Goal: Task Accomplishment & Management: Manage account settings

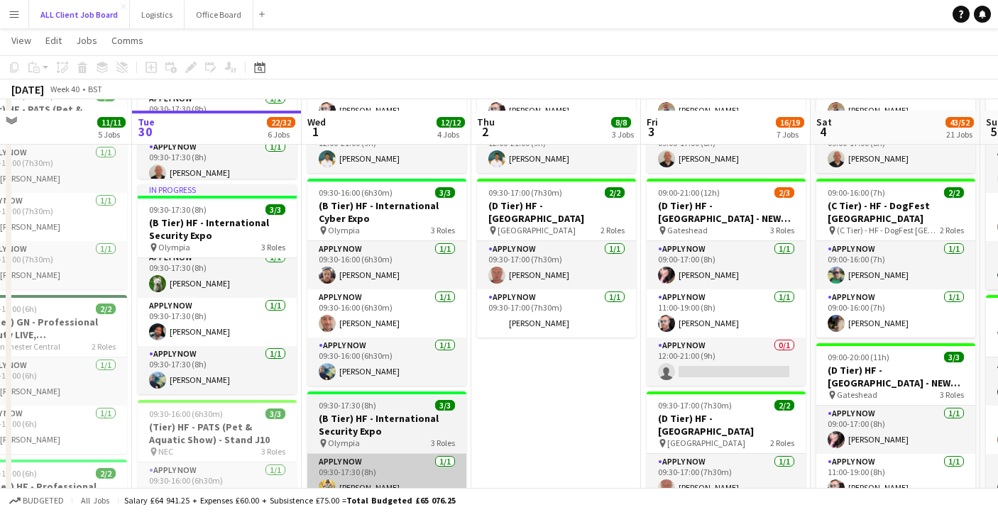
scroll to position [843, 0]
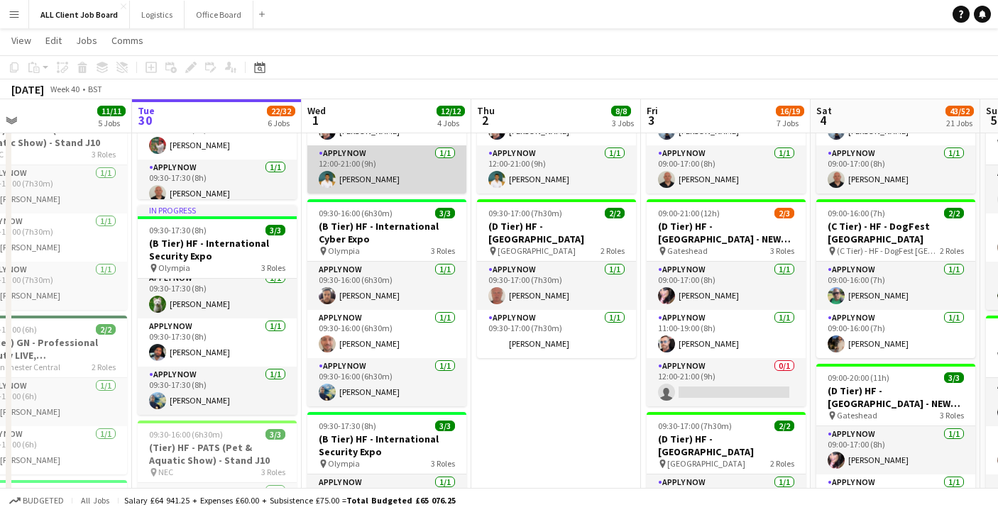
click at [358, 186] on app-card-role "APPLY NOW [DATE] 12:00-21:00 (9h) [PERSON_NAME]" at bounding box center [386, 169] width 159 height 48
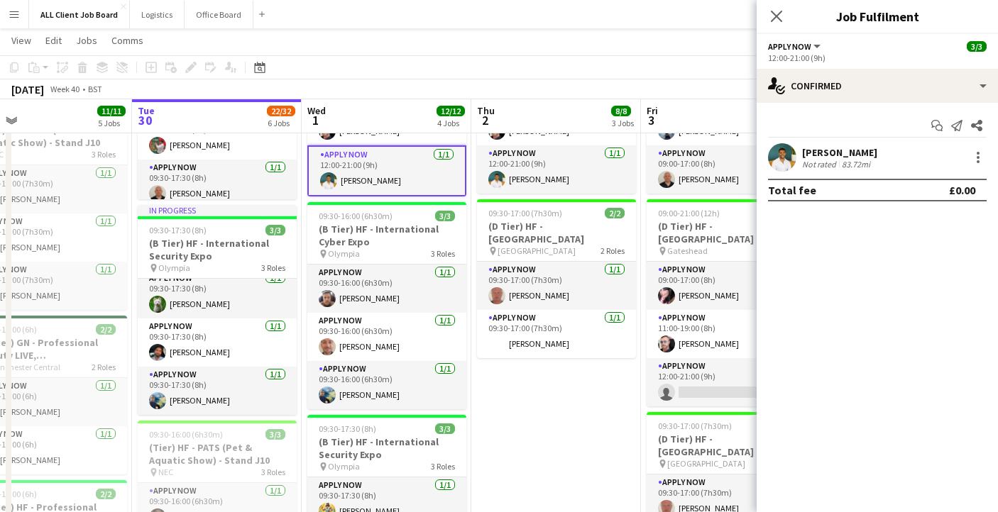
click at [791, 154] on app-user-avatar at bounding box center [782, 157] width 28 height 28
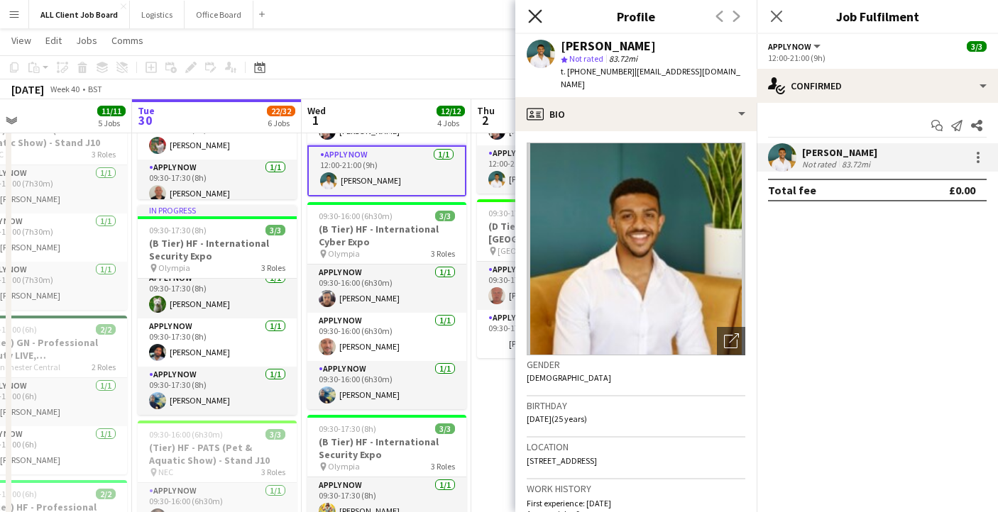
click at [537, 11] on icon "Close pop-in" at bounding box center [534, 15] width 13 height 13
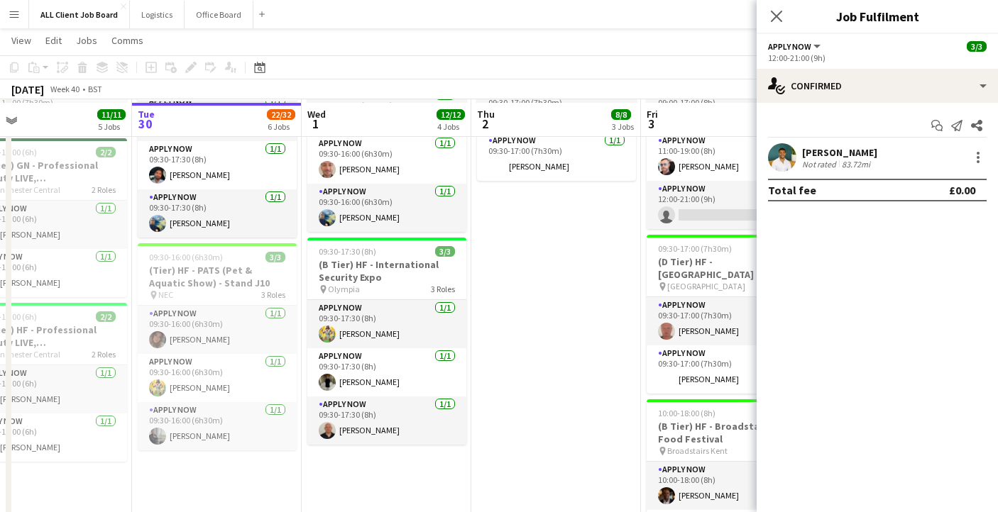
scroll to position [1026, 0]
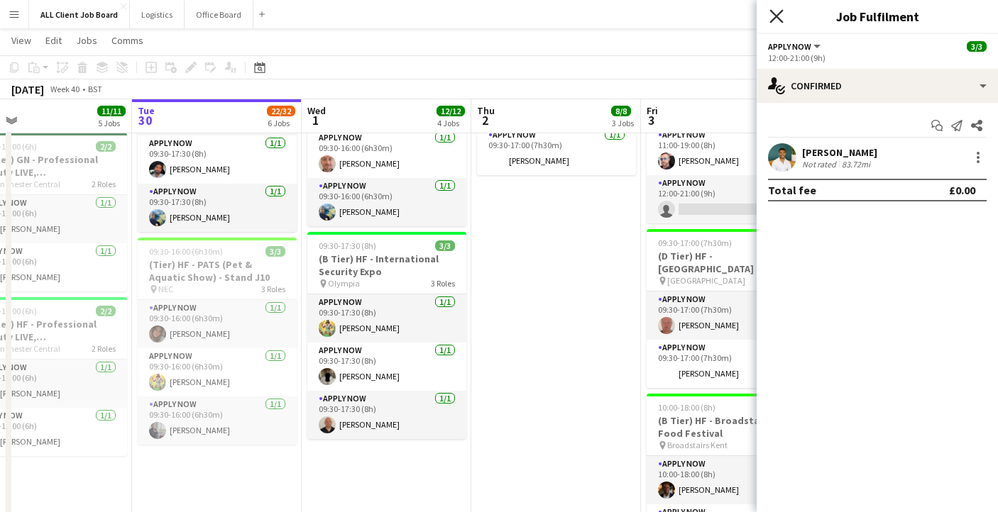
click at [777, 13] on icon "Close pop-in" at bounding box center [775, 15] width 13 height 13
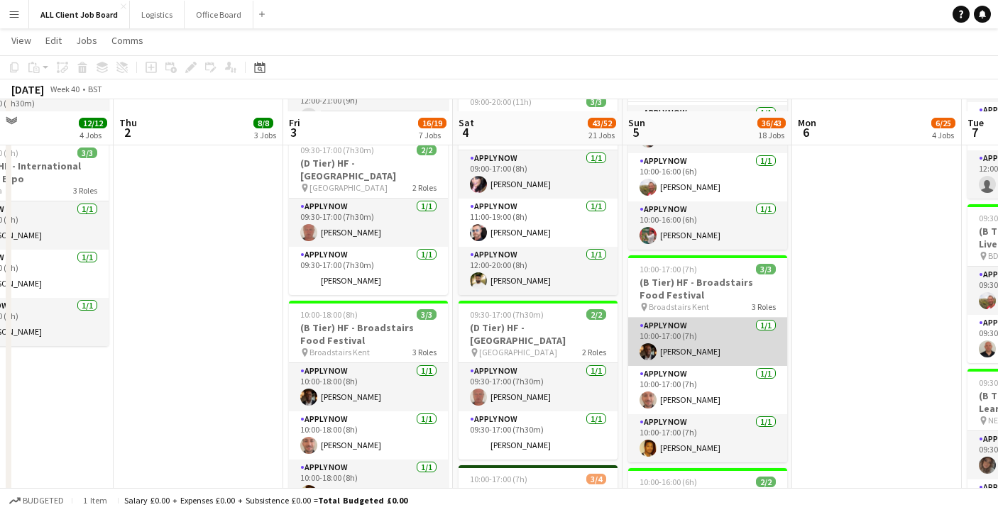
scroll to position [1131, 0]
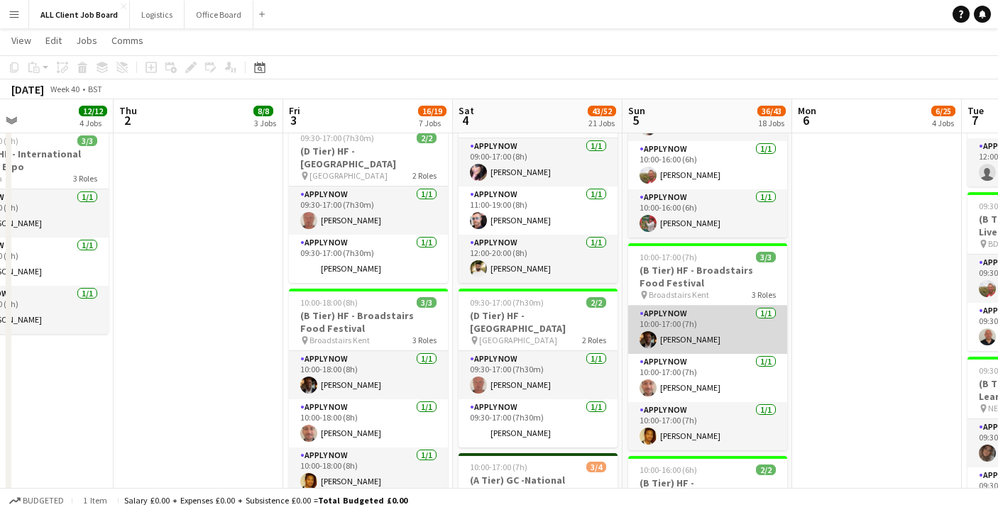
click at [720, 340] on app-card-role "APPLY NOW [DATE] 10:00-17:00 (7h) [PERSON_NAME]" at bounding box center [707, 330] width 159 height 48
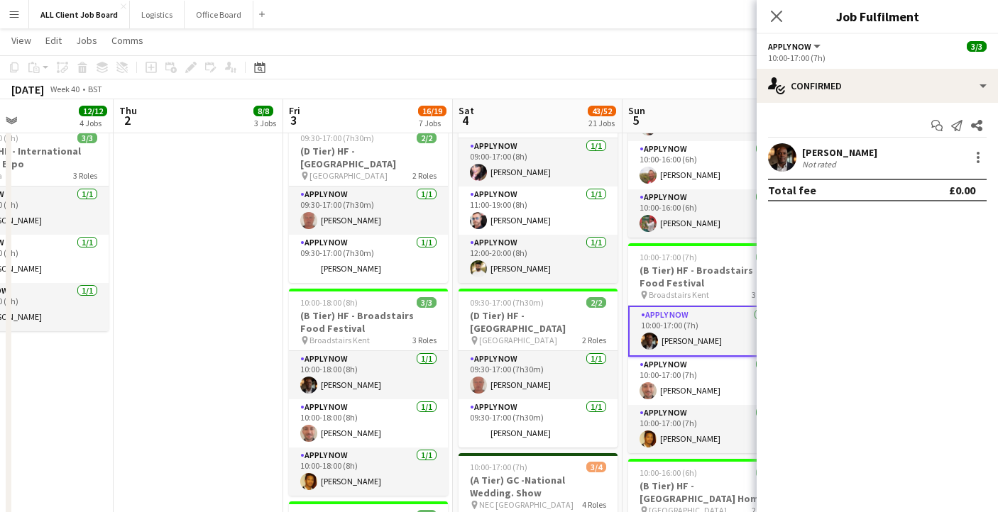
click at [789, 156] on app-user-avatar at bounding box center [782, 157] width 28 height 28
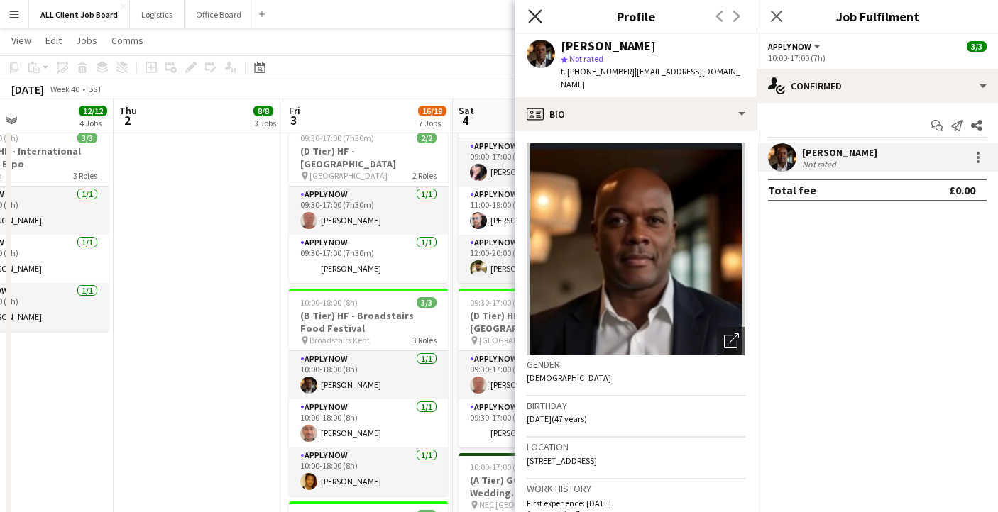
click at [537, 16] on icon "Close pop-in" at bounding box center [534, 15] width 13 height 13
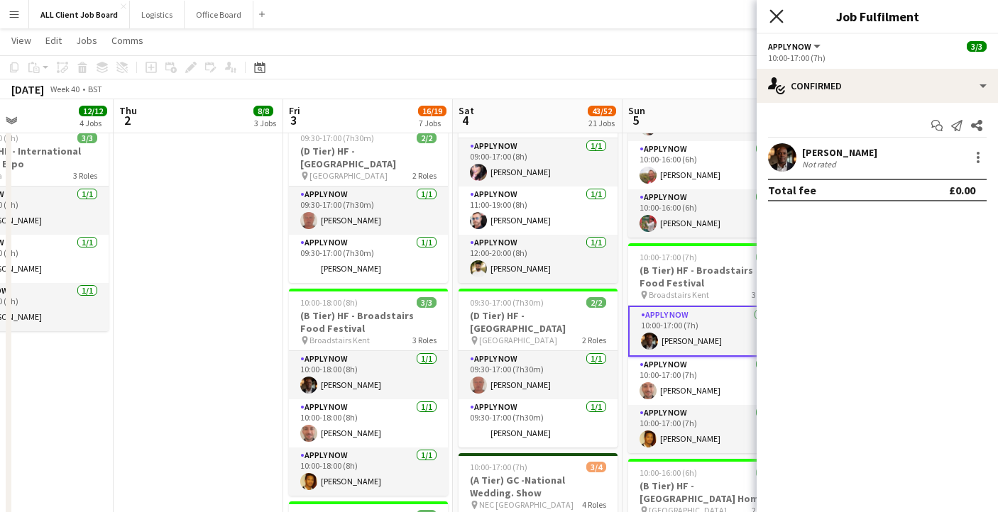
click at [777, 16] on icon at bounding box center [775, 15] width 13 height 13
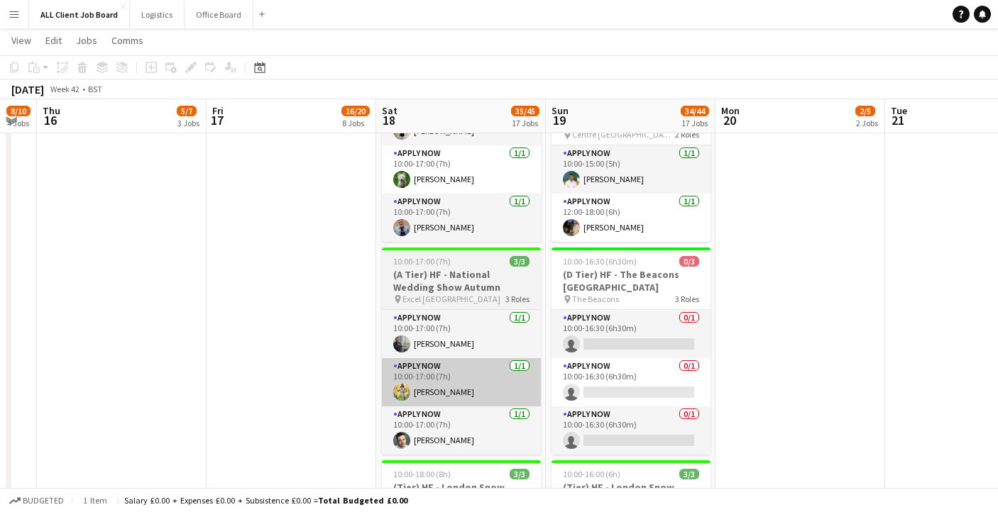
scroll to position [1384, 0]
